Goal: Navigation & Orientation: Find specific page/section

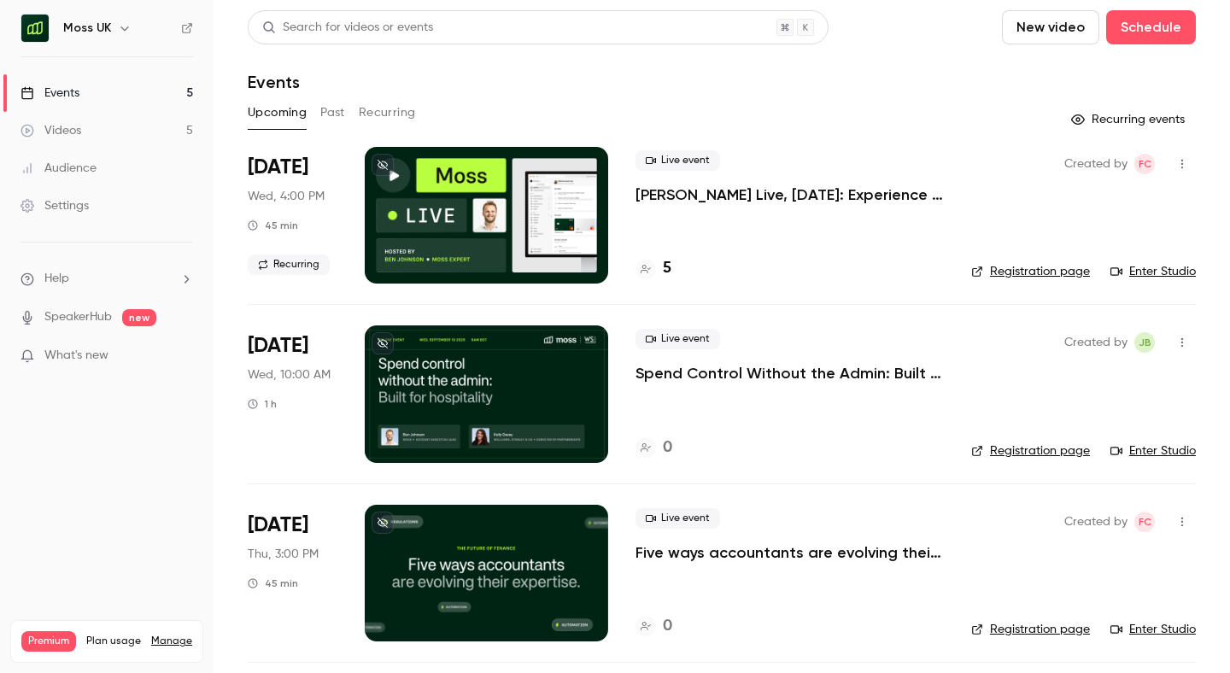
click at [118, 32] on icon "button" at bounding box center [125, 28] width 14 height 14
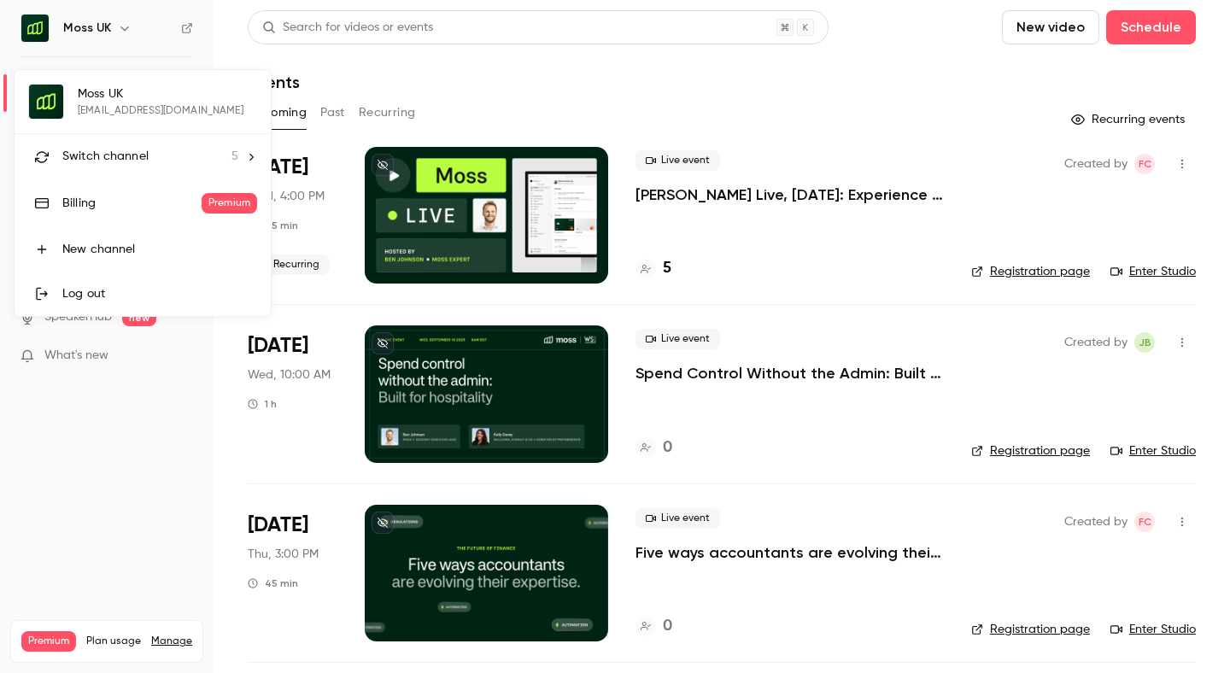
click at [115, 156] on span "Switch channel" at bounding box center [105, 157] width 86 height 18
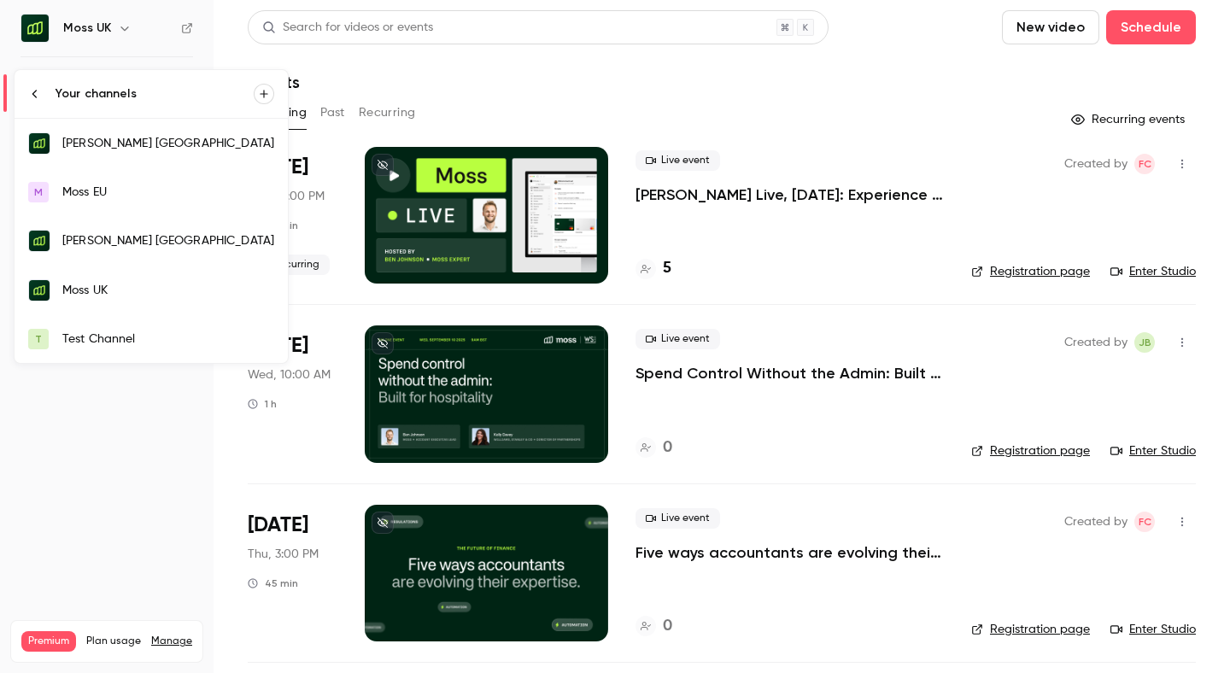
click at [123, 150] on div "[PERSON_NAME] [GEOGRAPHIC_DATA]" at bounding box center [168, 143] width 212 height 17
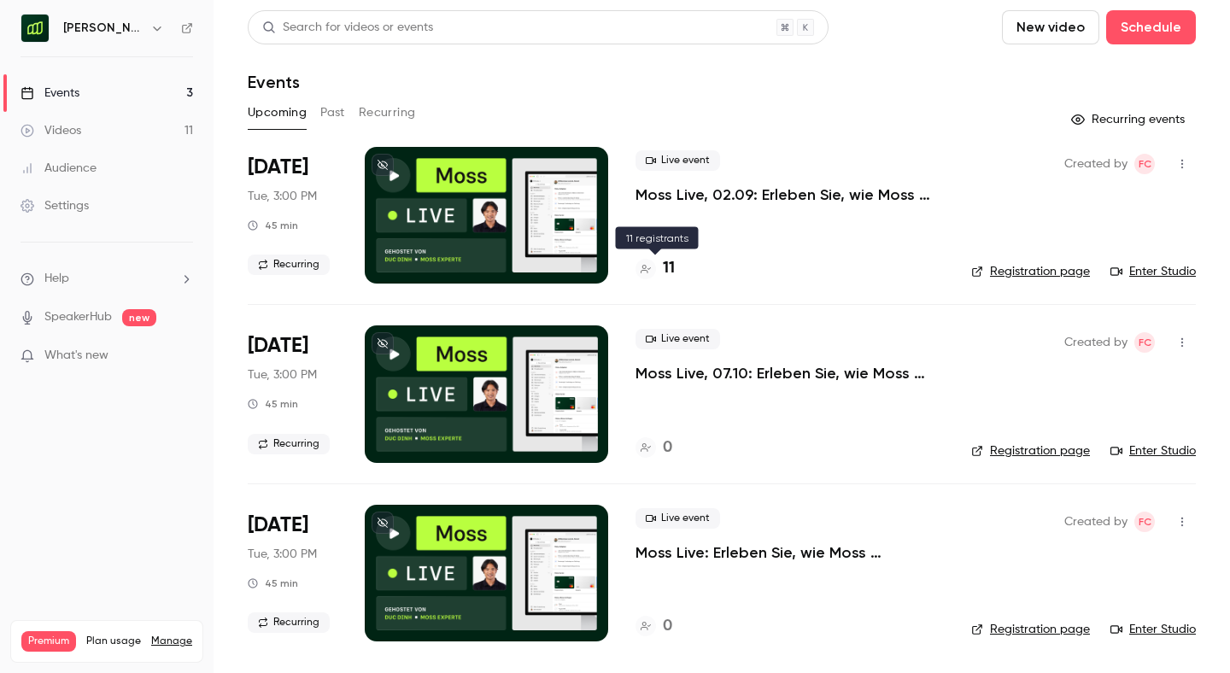
click at [669, 266] on h4 "11" at bounding box center [669, 268] width 12 height 23
